Goal: Task Accomplishment & Management: Use online tool/utility

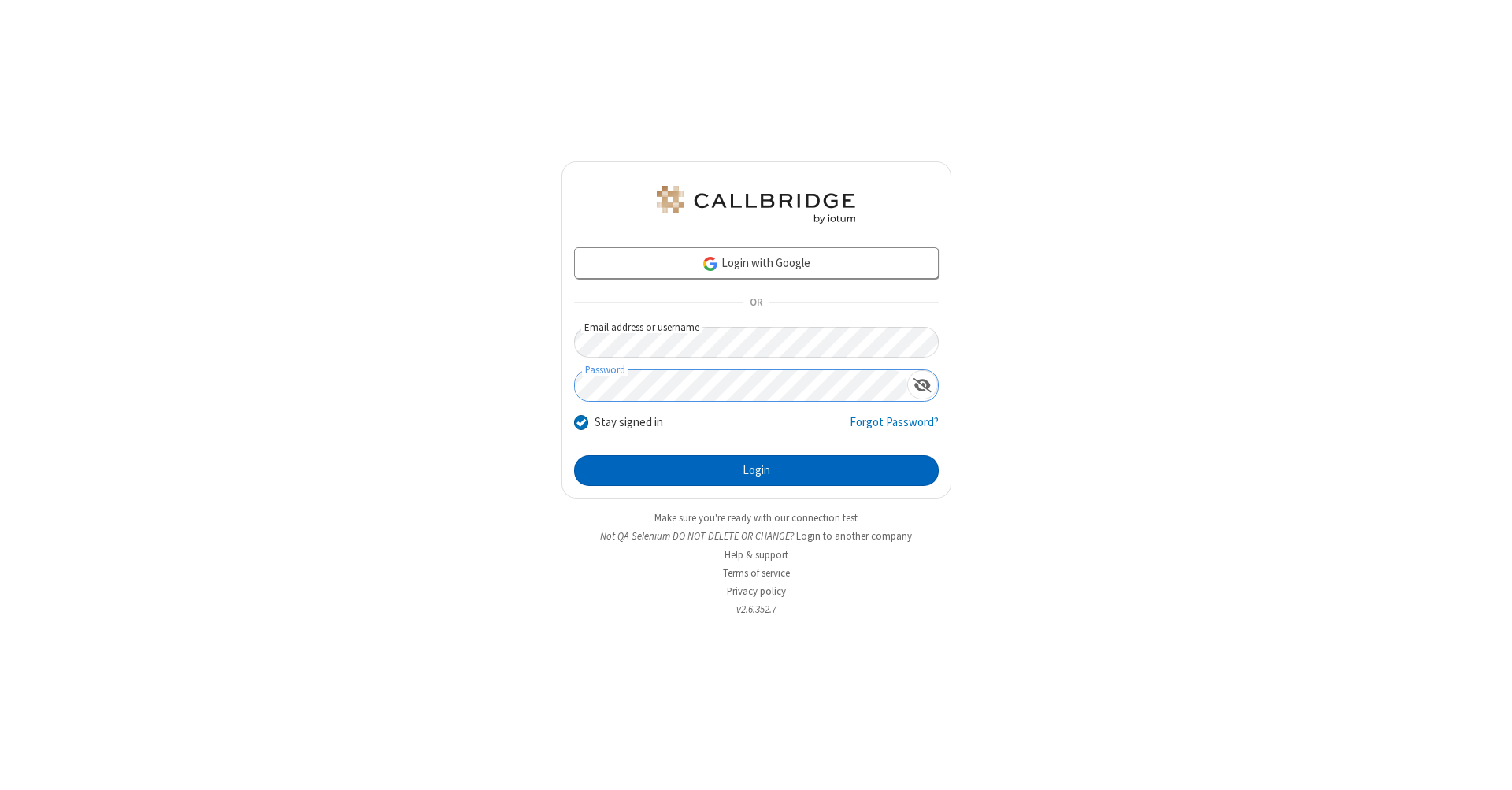
click at [756, 471] on button "Login" at bounding box center [756, 471] width 365 height 31
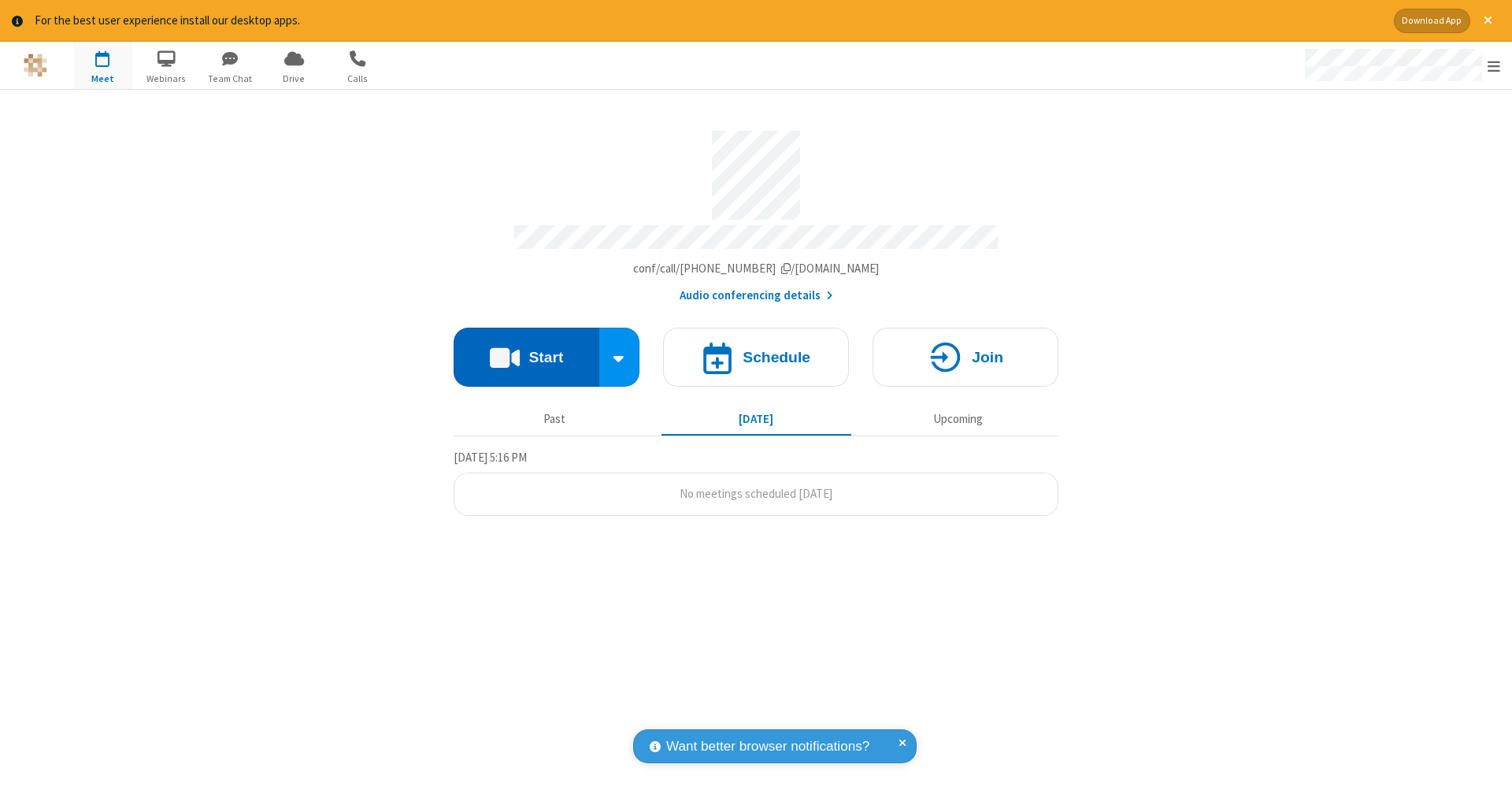
click at [526, 349] on button "Start" at bounding box center [526, 358] width 146 height 59
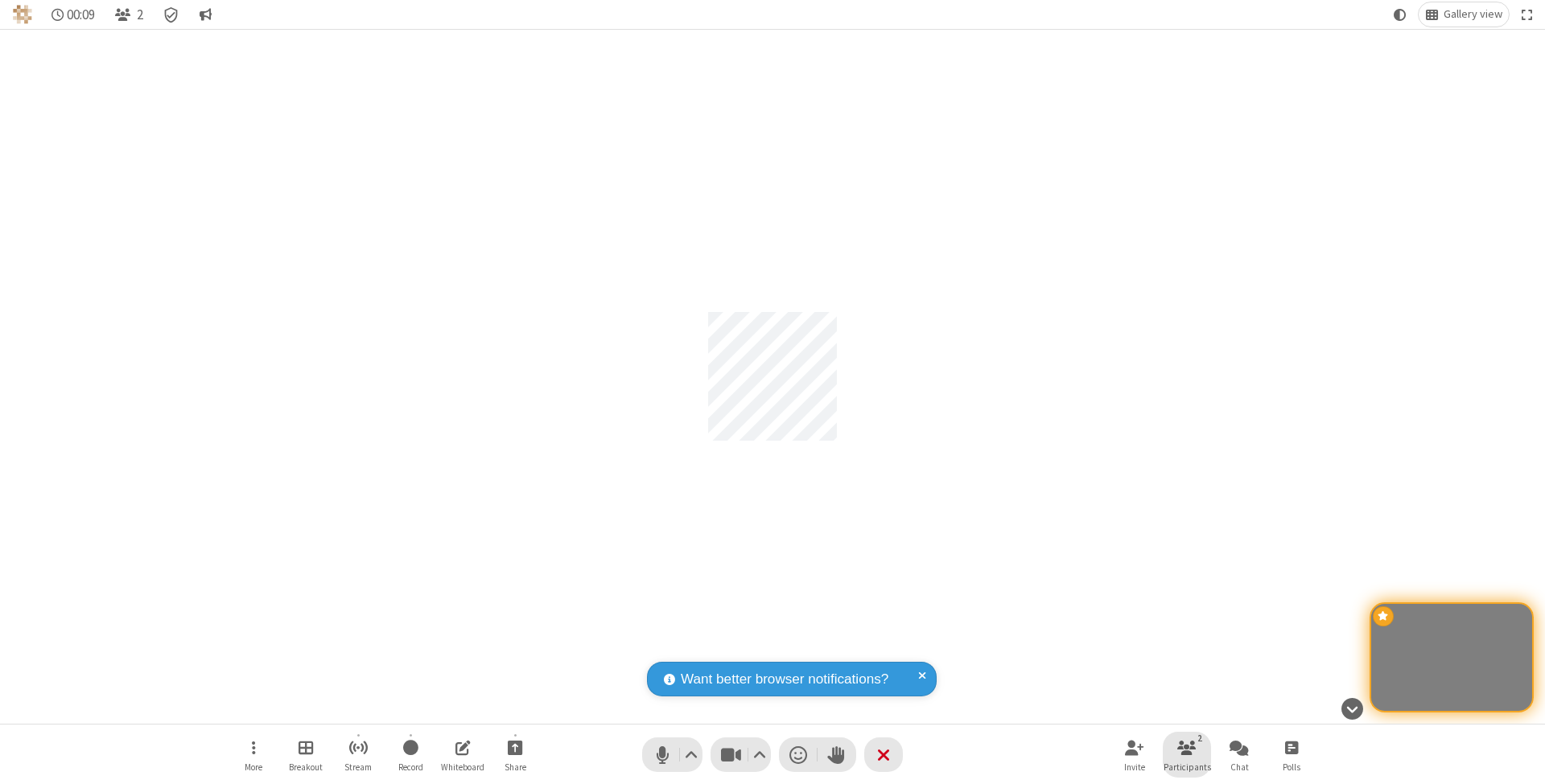
click at [1187, 767] on span "Participants" at bounding box center [1187, 767] width 47 height 9
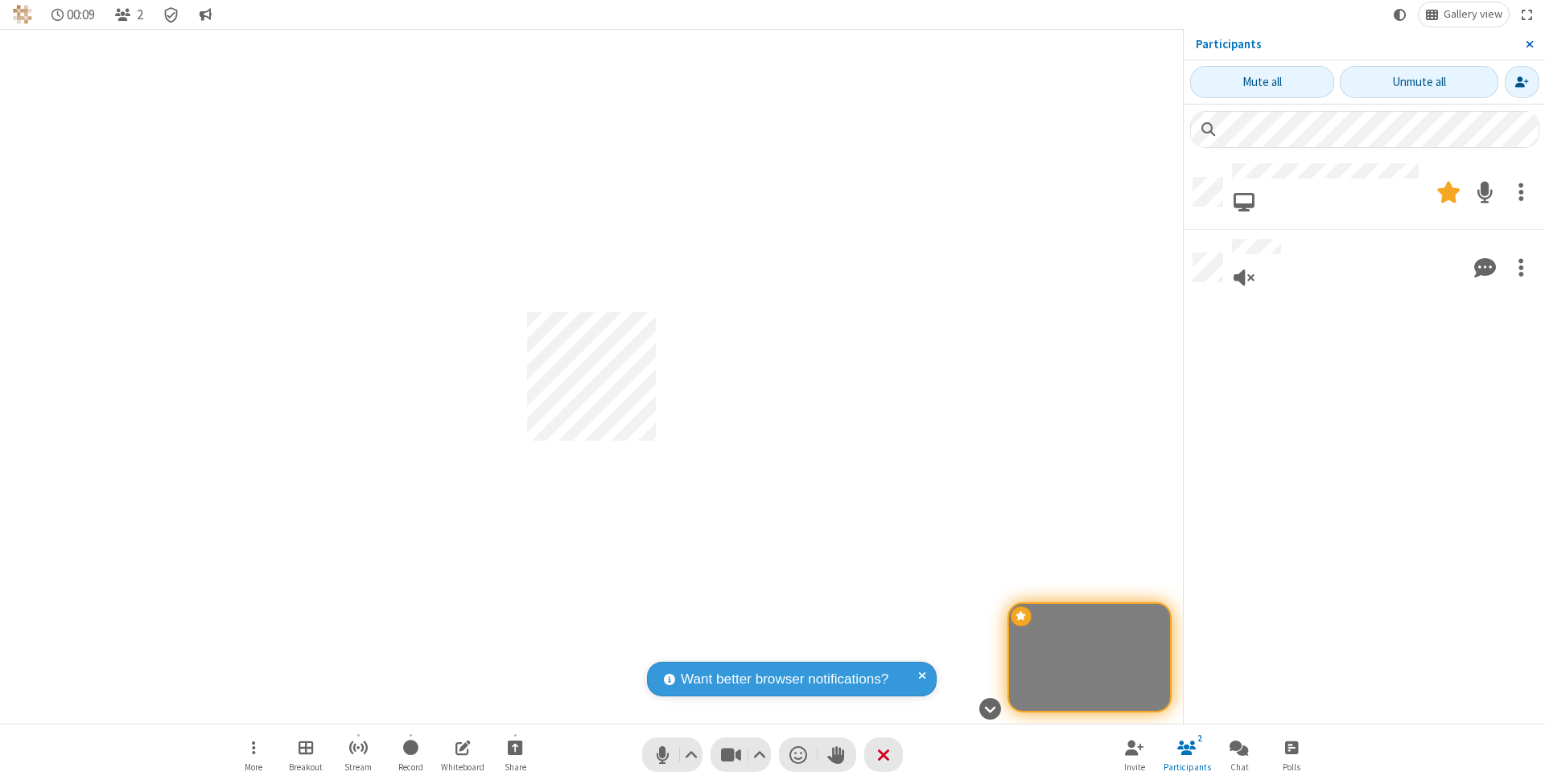
click at [1529, 43] on span "Close sidebar" at bounding box center [1530, 44] width 8 height 13
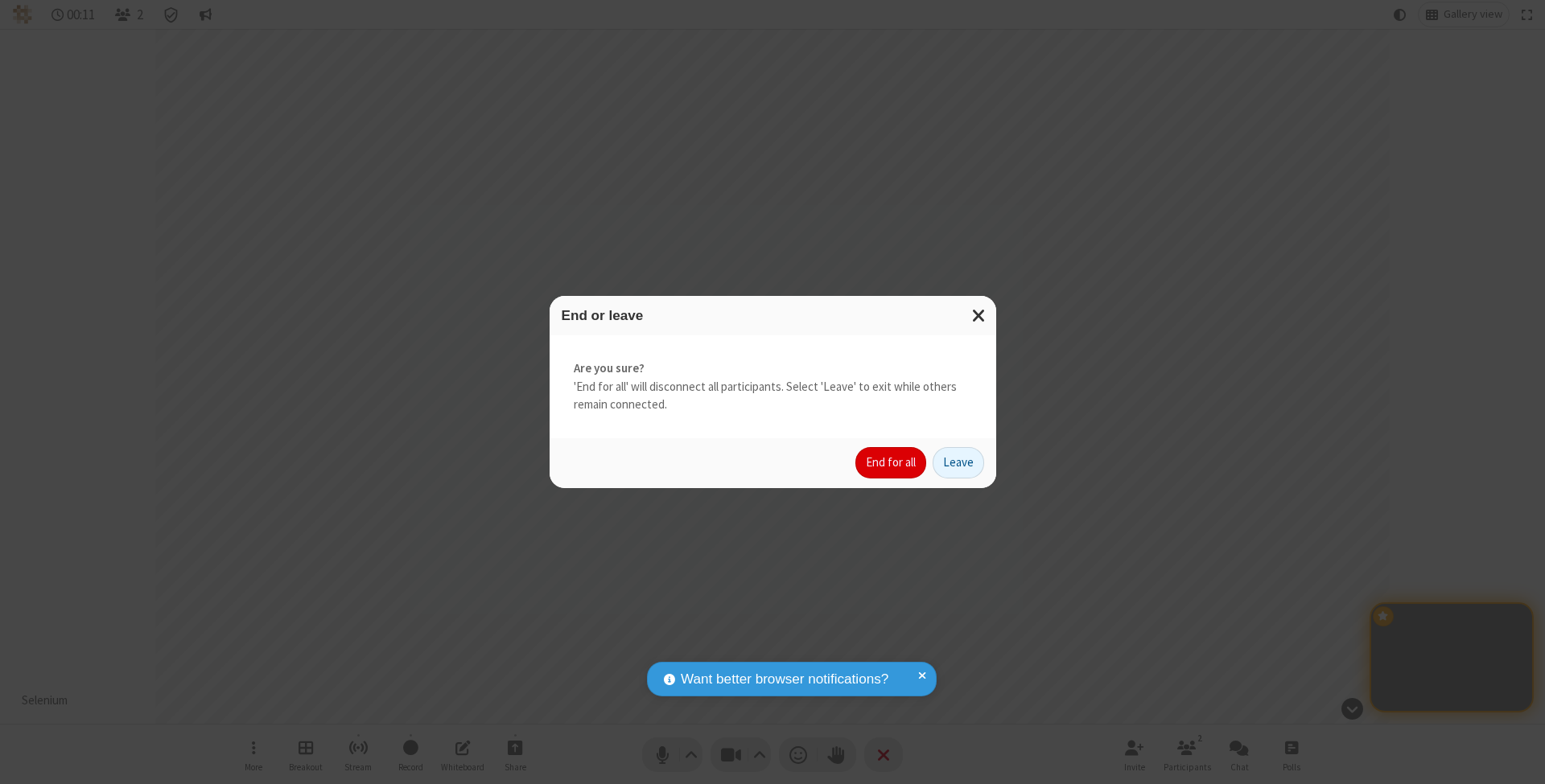
click at [892, 461] on button "End for all" at bounding box center [890, 463] width 71 height 32
